Goal: Task Accomplishment & Management: Manage account settings

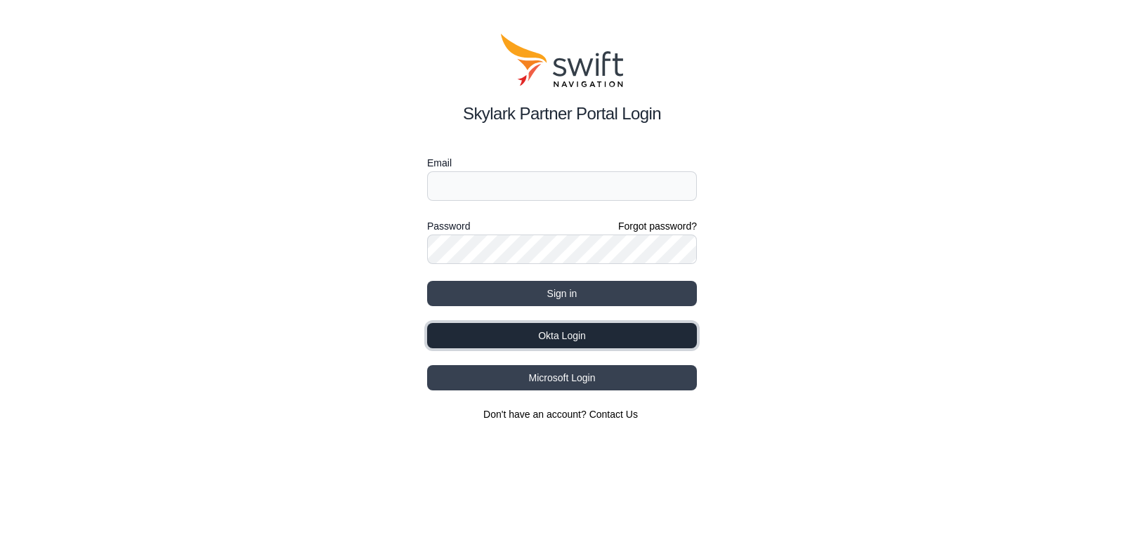
click at [558, 334] on button "Okta Login" at bounding box center [562, 335] width 270 height 25
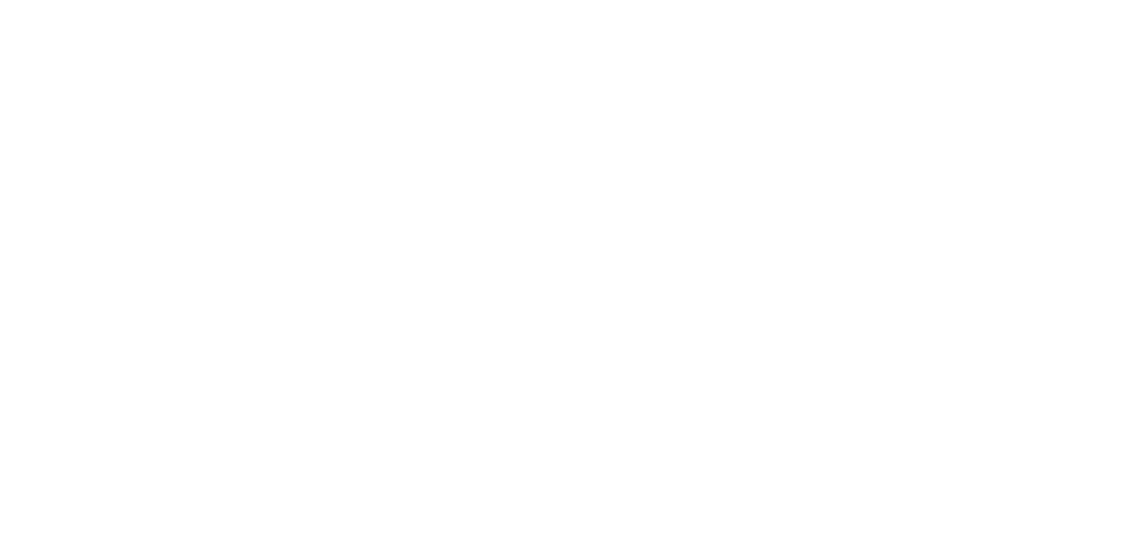
select select
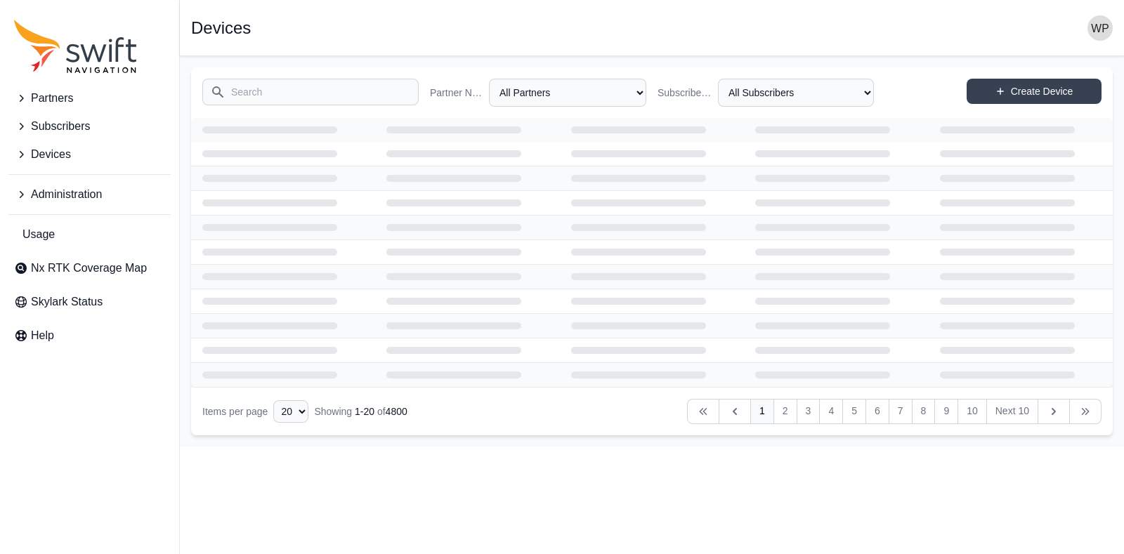
select select "Partner Name"
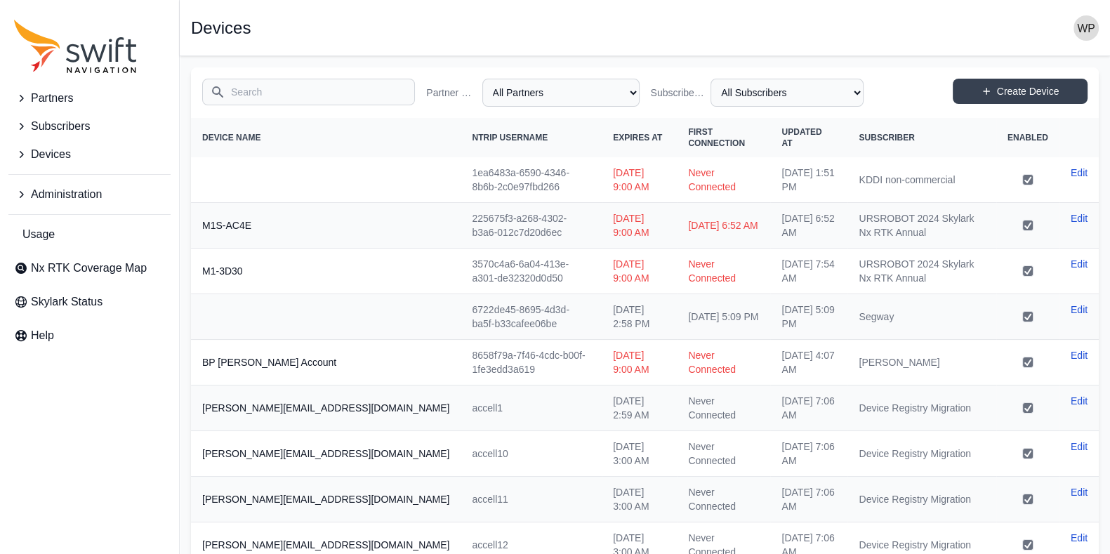
click at [287, 86] on input "Search" at bounding box center [308, 92] width 213 height 27
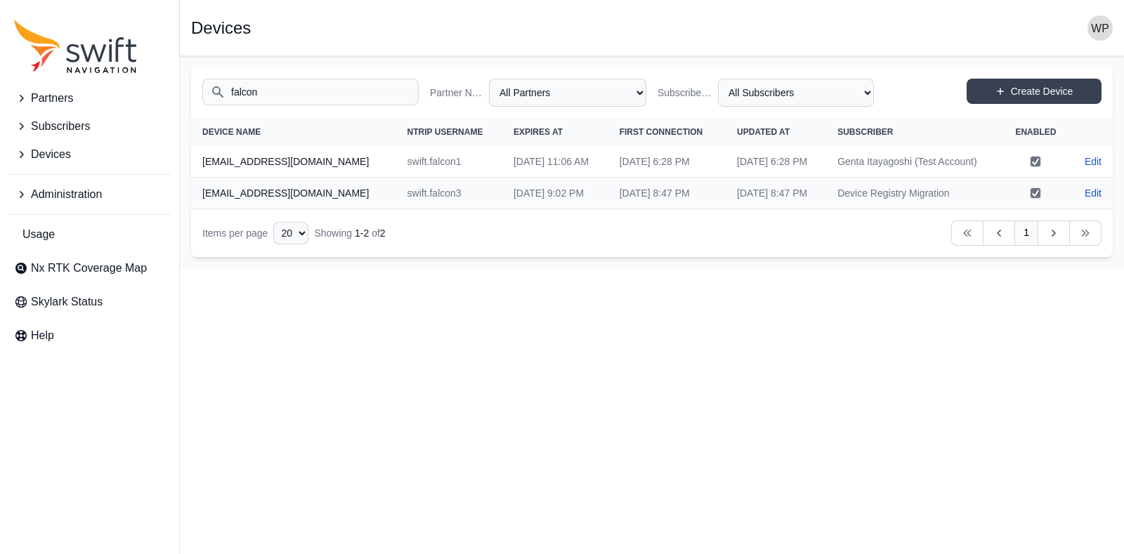
type input "falcon"
click at [433, 209] on td "swift.falcon3" at bounding box center [449, 194] width 106 height 32
click at [1087, 200] on link "Edit" at bounding box center [1092, 193] width 17 height 14
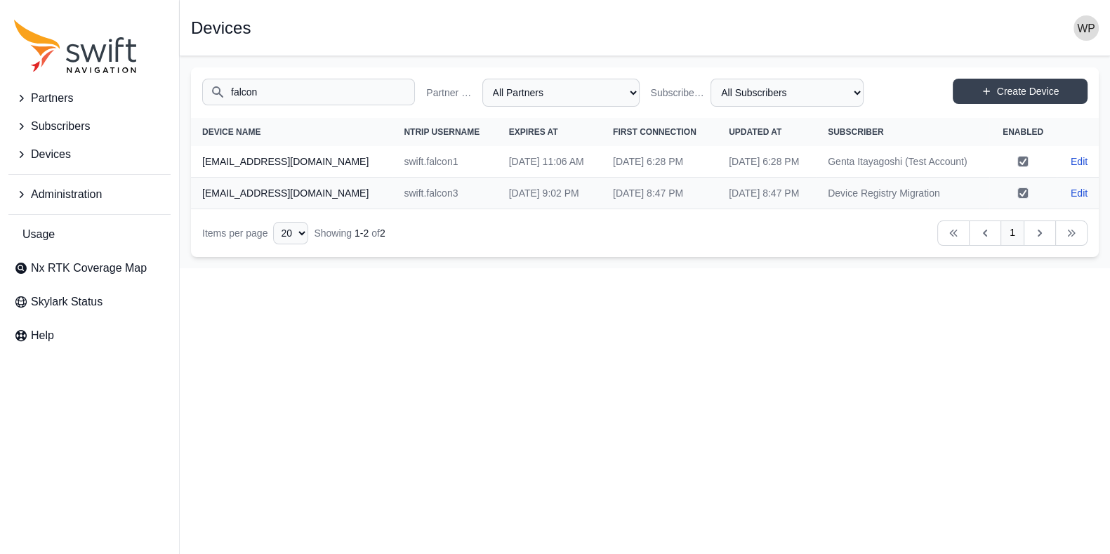
select select "ab3272ce-40d0-4c94-a524-96a758ab755c"
select select "7e8434a2-c6ea-49f0-86b6-41d2490d7345"
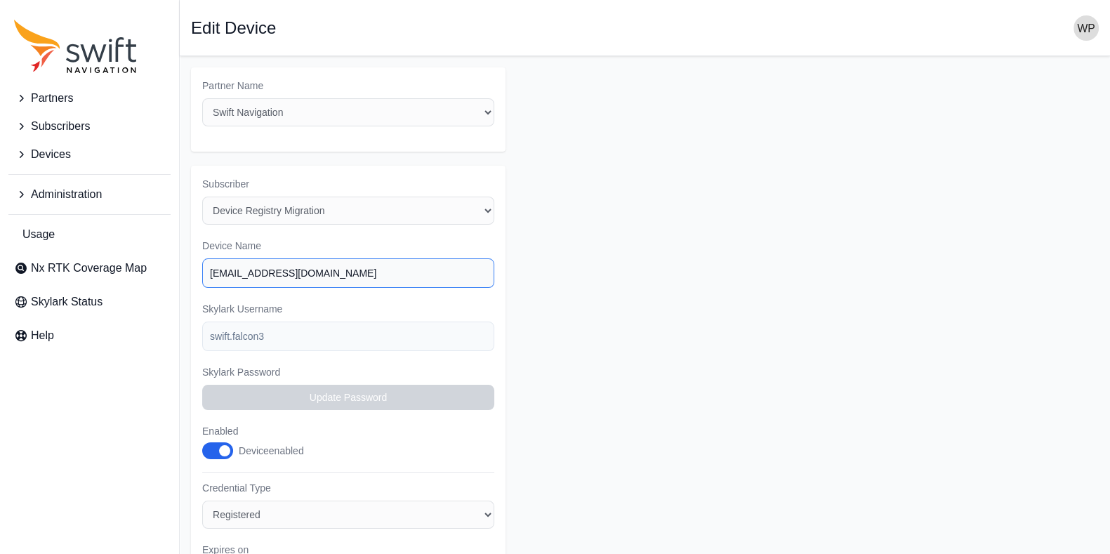
click at [464, 285] on input "[EMAIL_ADDRESS][DOMAIN_NAME]" at bounding box center [348, 273] width 292 height 30
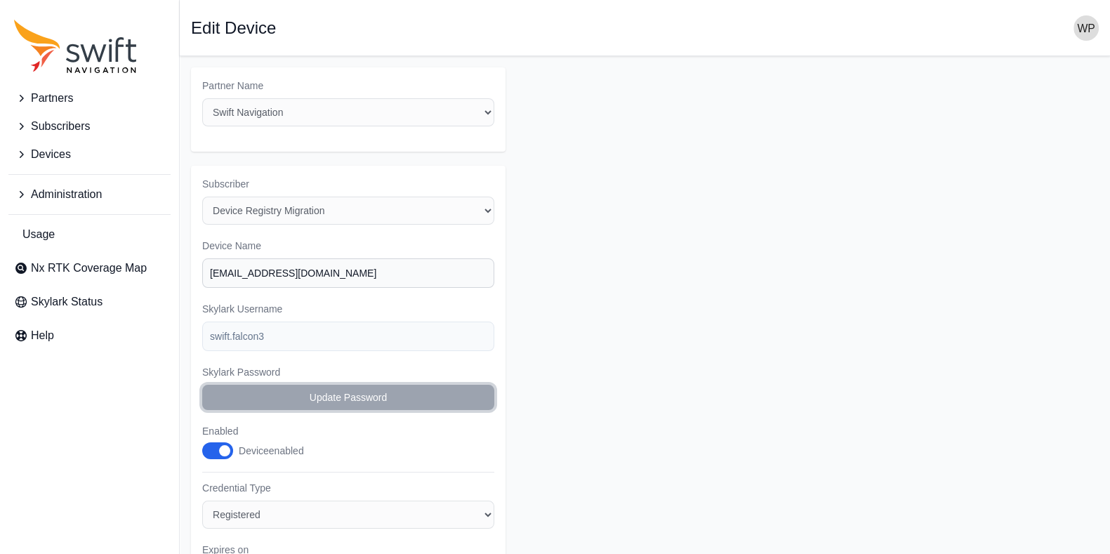
click at [428, 393] on button "Update Password" at bounding box center [348, 397] width 292 height 25
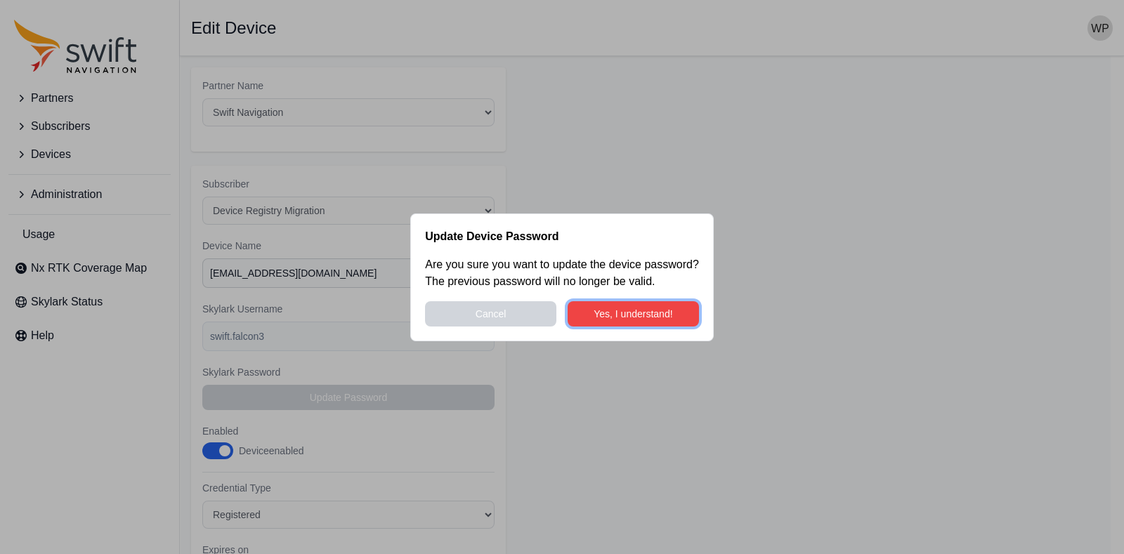
click at [628, 307] on button "Yes, I understand!" at bounding box center [633, 313] width 131 height 25
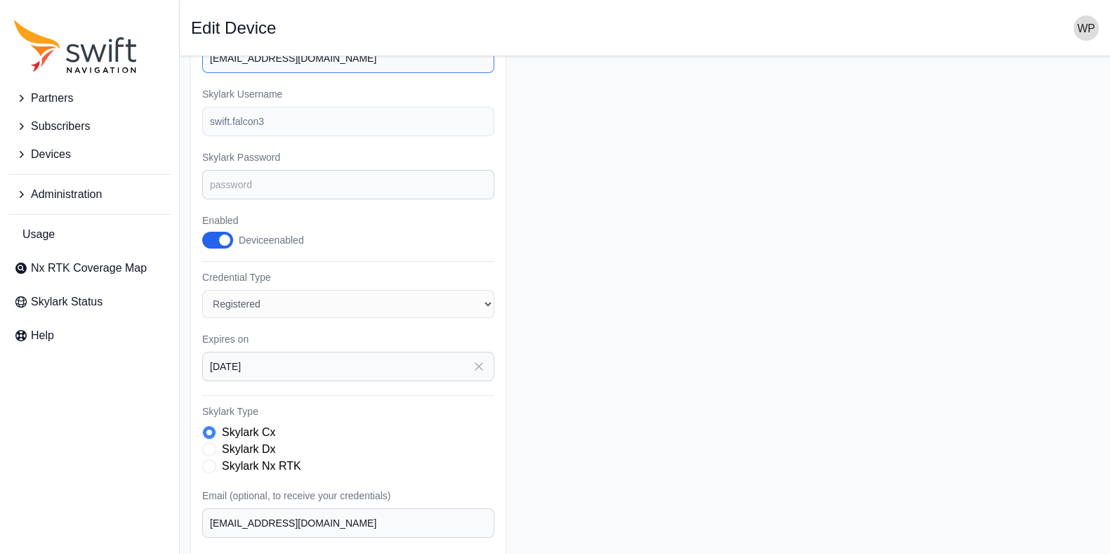
scroll to position [216, 0]
click at [417, 184] on input "Skylark Password" at bounding box center [348, 184] width 292 height 30
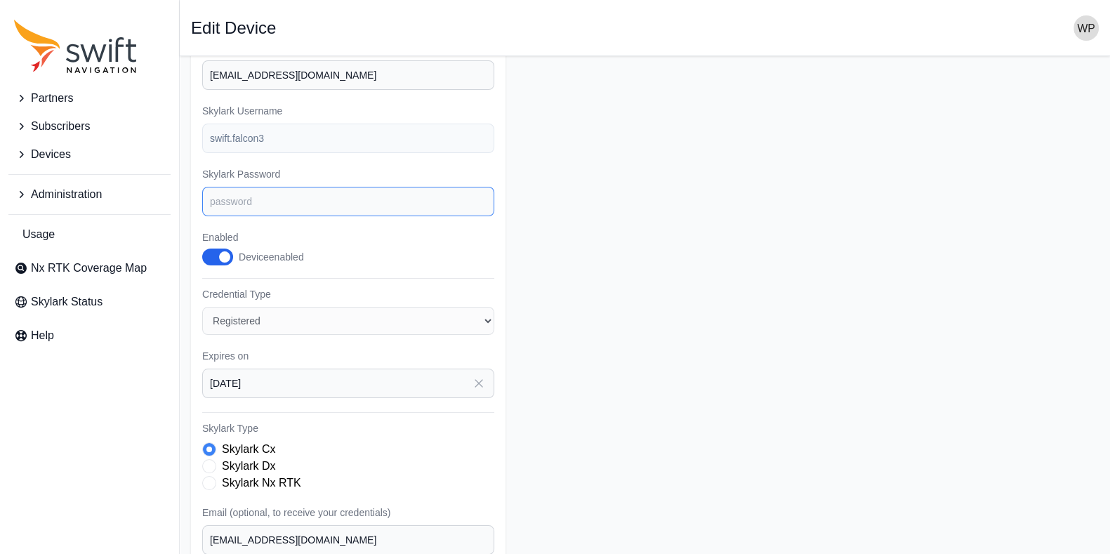
scroll to position [198, 0]
click at [298, 195] on input "Skylark Password" at bounding box center [348, 202] width 292 height 30
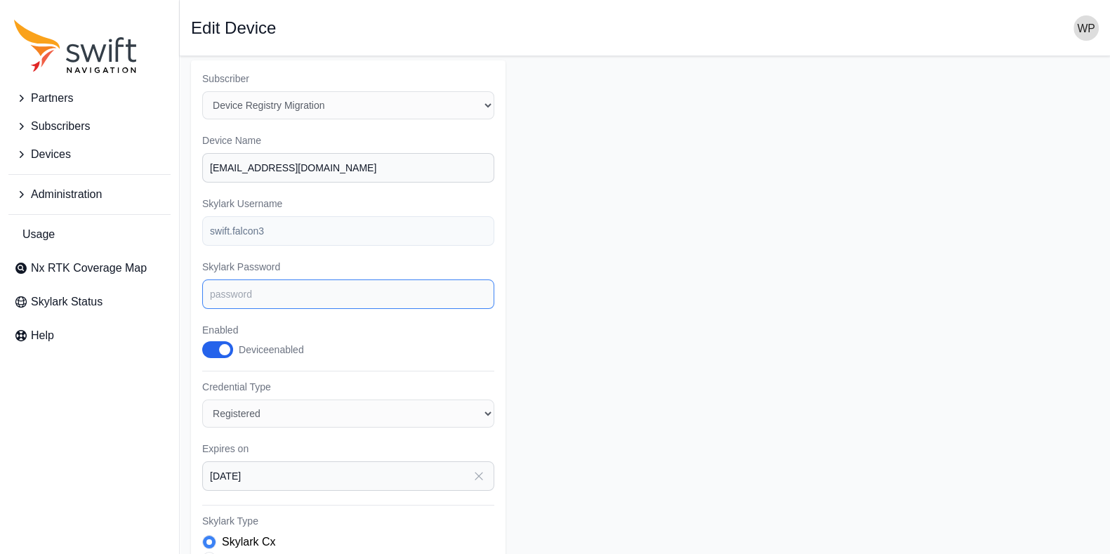
scroll to position [107, 0]
type input "F"
type input "W"
type input "F"
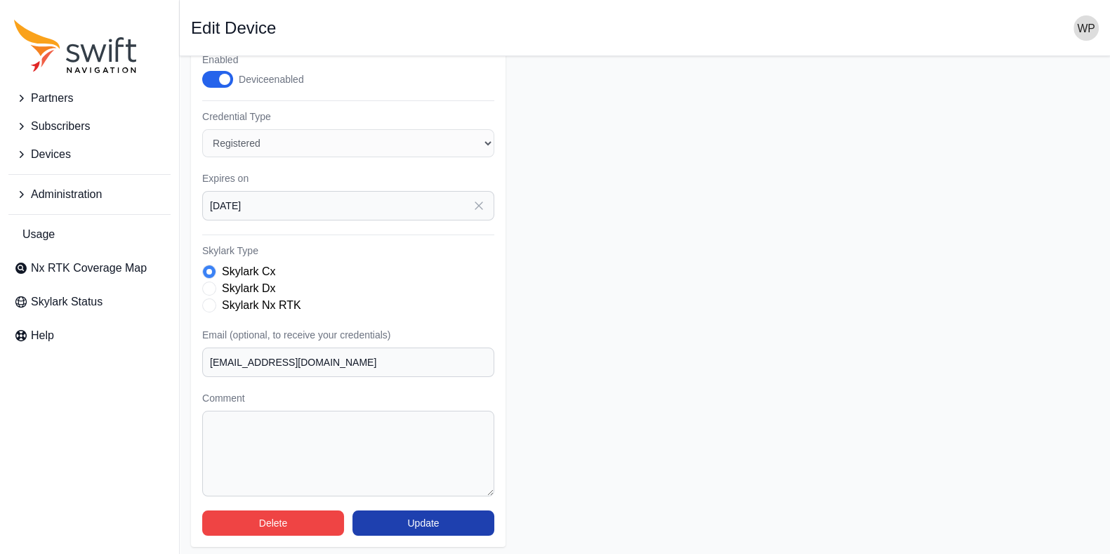
type input "WooramFalcon3"
click at [471, 516] on button "Update" at bounding box center [424, 523] width 142 height 25
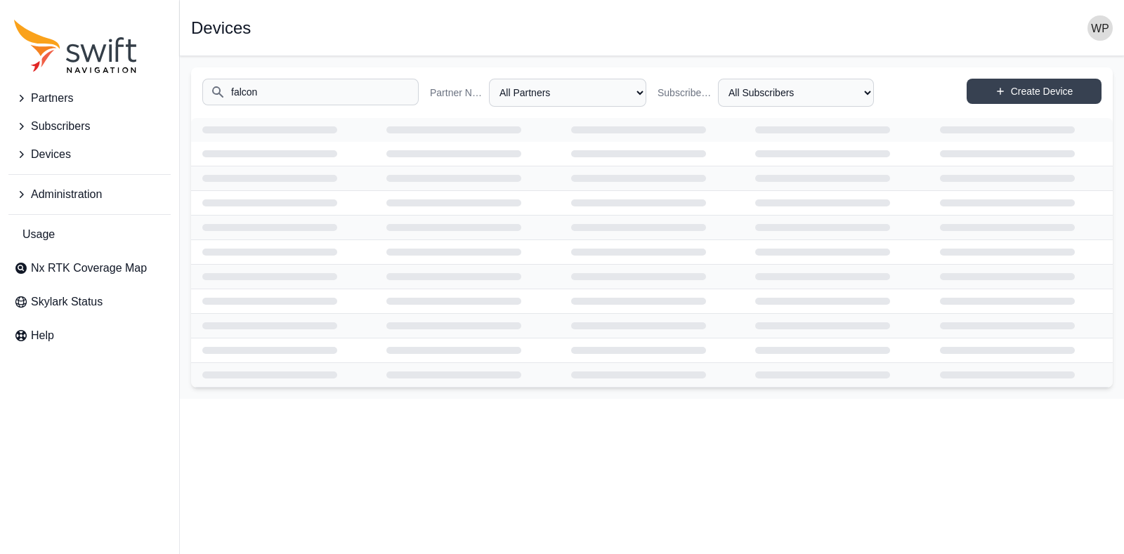
click at [317, 99] on input "falcon" at bounding box center [310, 92] width 216 height 27
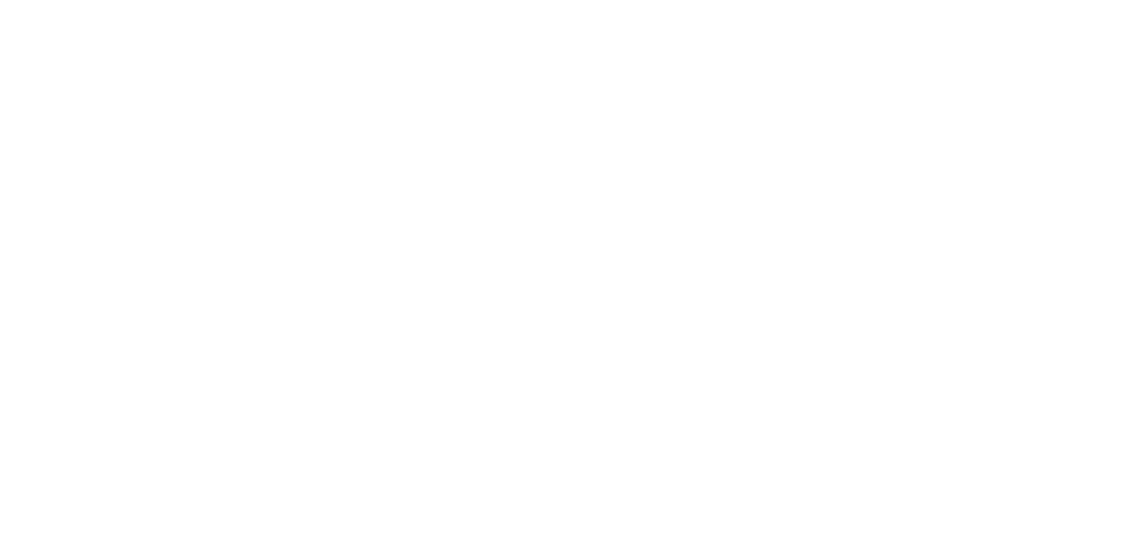
select select
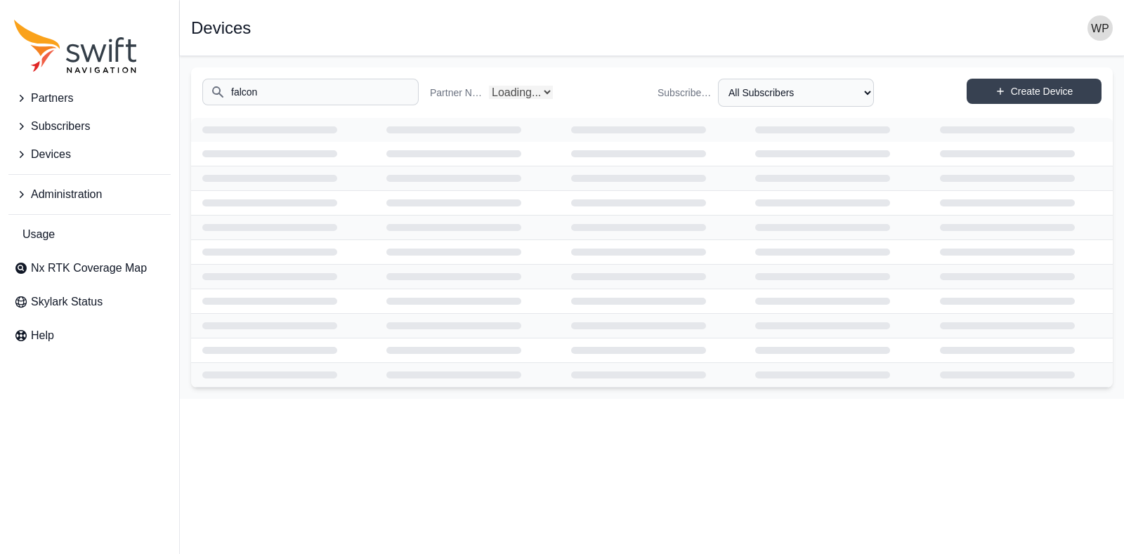
click at [268, 100] on input "falcon" at bounding box center [310, 92] width 216 height 27
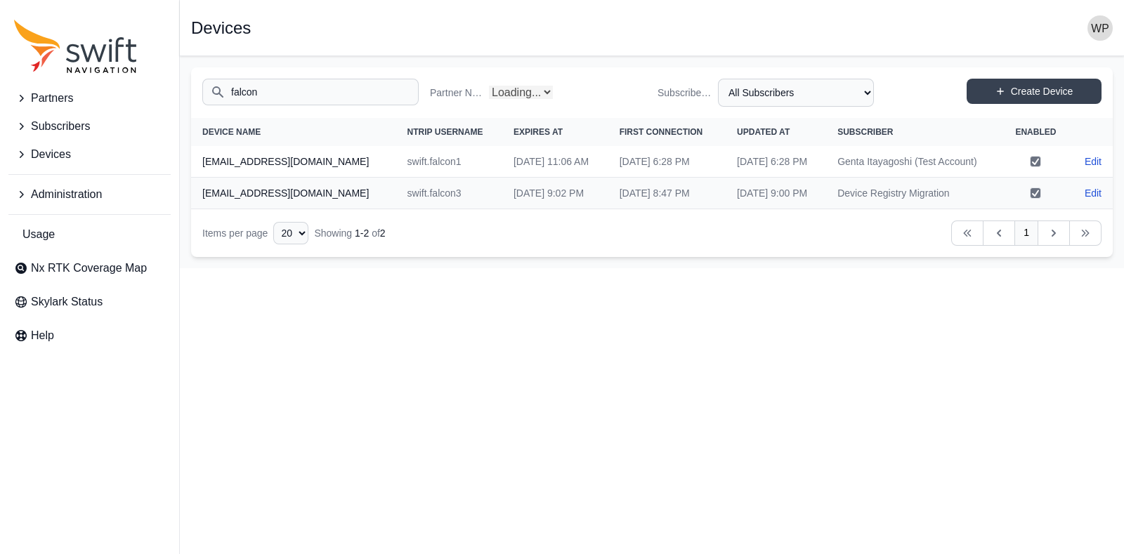
select select "Partner Name"
click at [502, 209] on td "[DATE] 9:02 PM" at bounding box center [555, 194] width 106 height 32
click at [1094, 200] on link "Edit" at bounding box center [1092, 193] width 17 height 14
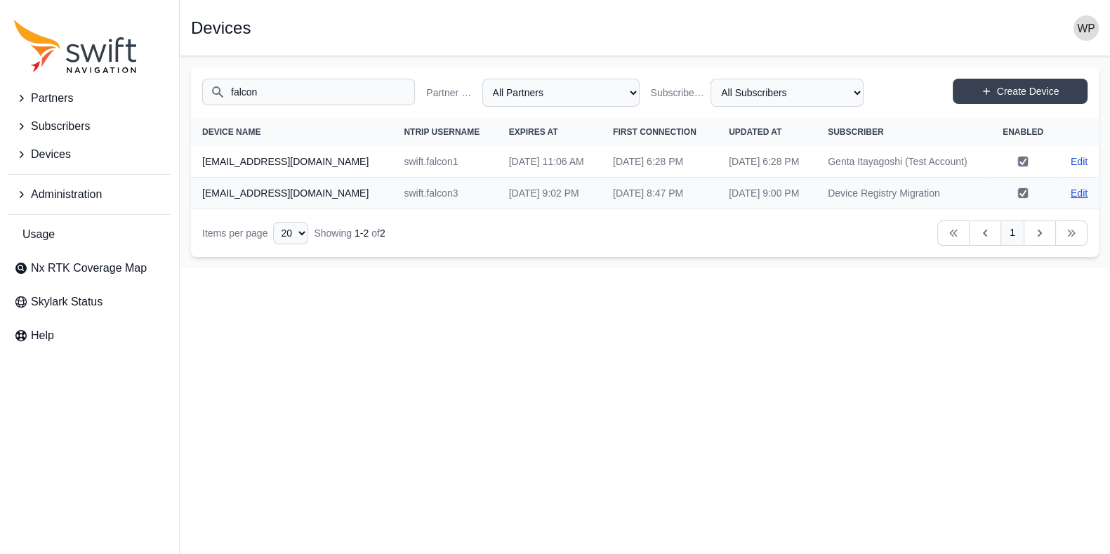
select select "ab3272ce-40d0-4c94-a524-96a758ab755c"
select select "7e8434a2-c6ea-49f0-86b6-41d2490d7345"
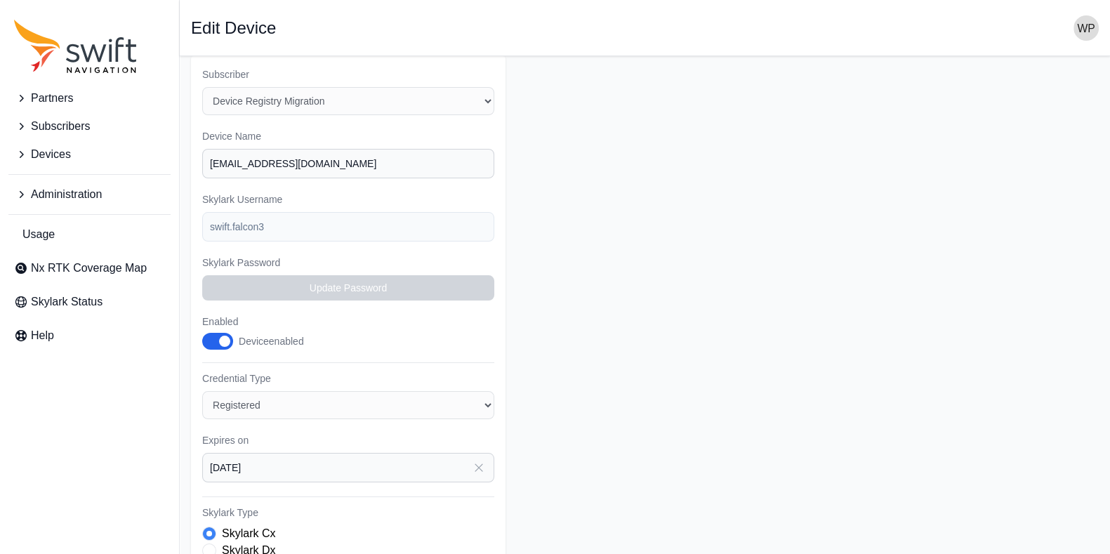
scroll to position [110, 0]
